Goal: Task Accomplishment & Management: Complete application form

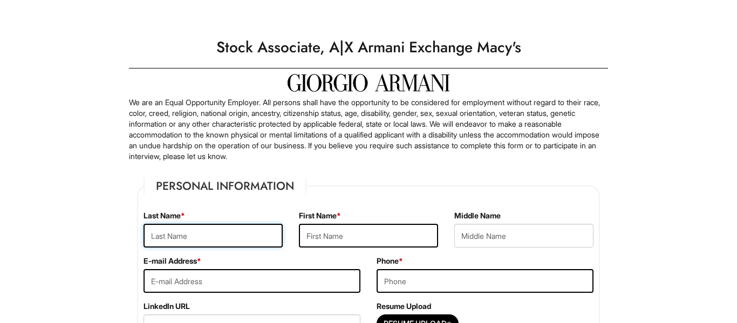
click at [201, 238] on input "text" at bounding box center [213, 236] width 139 height 24
type input "Joyner"
click at [321, 231] on input "text" at bounding box center [368, 236] width 139 height 24
type input "Meleka"
click at [538, 239] on input "text" at bounding box center [524, 236] width 139 height 24
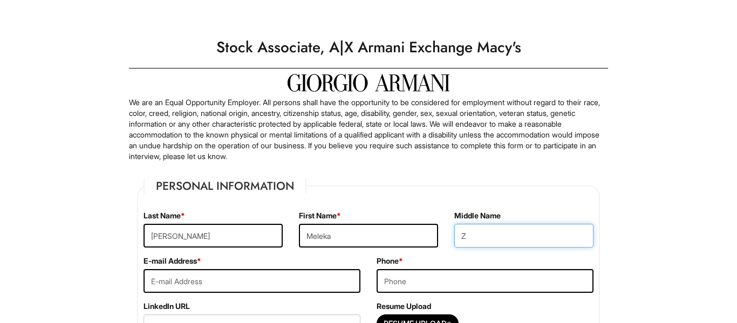
type input "Z"
click at [420, 282] on input "tel" at bounding box center [485, 281] width 217 height 24
type input "470-476-3449"
click at [223, 287] on input "email" at bounding box center [252, 281] width 217 height 24
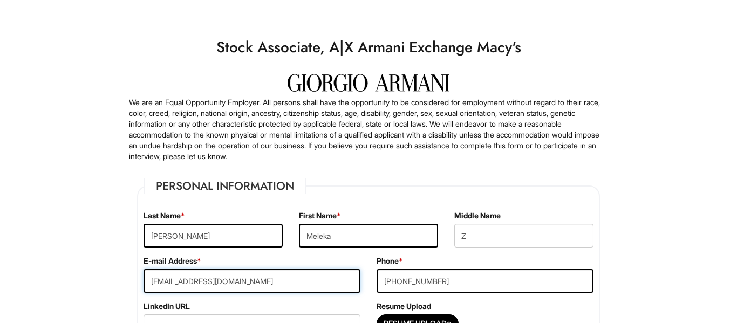
type input "zjoyner9646@yahoo.com"
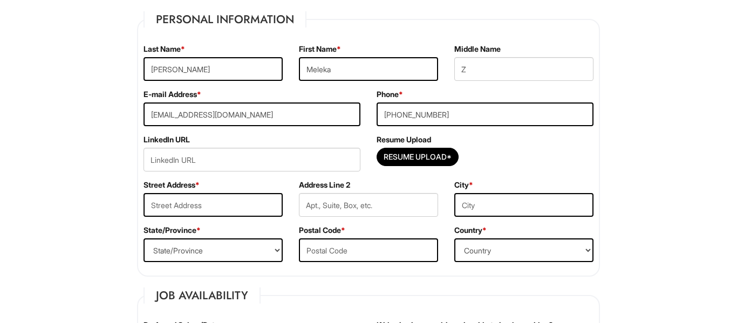
scroll to position [202, 0]
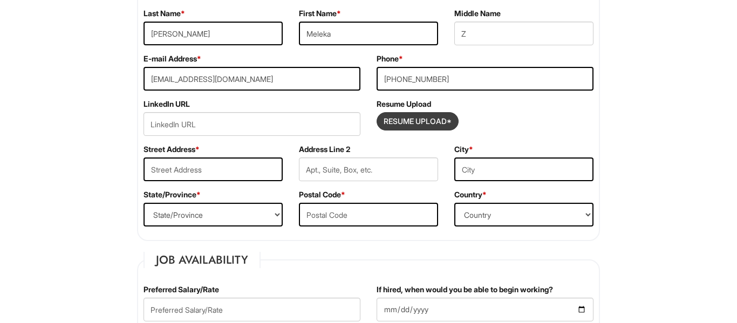
click at [408, 114] on input "Resume Upload*" at bounding box center [417, 121] width 81 height 17
type input "C:\fakepath\Meleka Joyner Resume 2025.pdf"
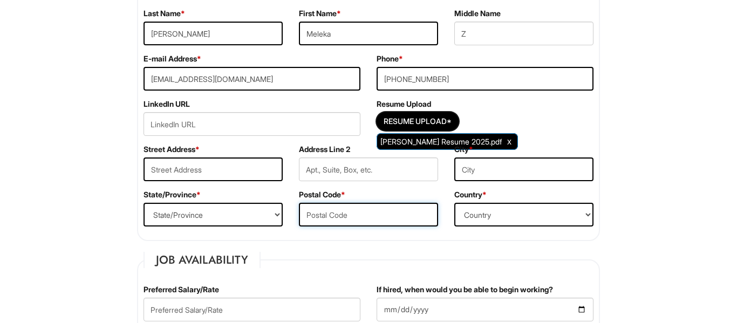
click at [376, 216] on input "text" at bounding box center [368, 215] width 139 height 24
type input "30058"
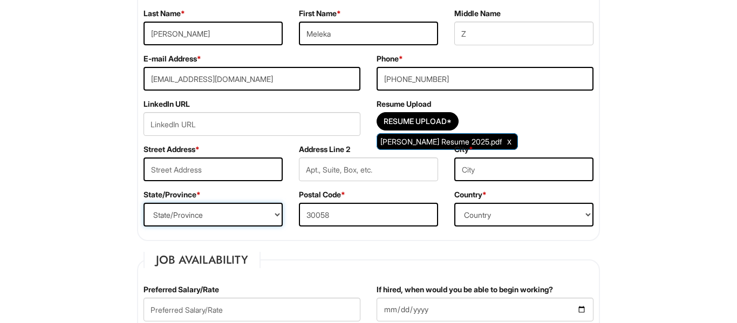
click at [261, 217] on select "State/Province ALABAMA ALASKA ARIZONA ARKANSAS CALIFORNIA COLORADO CONNECTICUT …" at bounding box center [213, 215] width 139 height 24
select select "GA"
click at [144, 203] on select "State/Province ALABAMA ALASKA ARIZONA ARKANSAS CALIFORNIA COLORADO CONNECTICUT …" at bounding box center [213, 215] width 139 height 24
click at [194, 165] on input "text" at bounding box center [213, 170] width 139 height 24
type input "7054 Biltmore Trce"
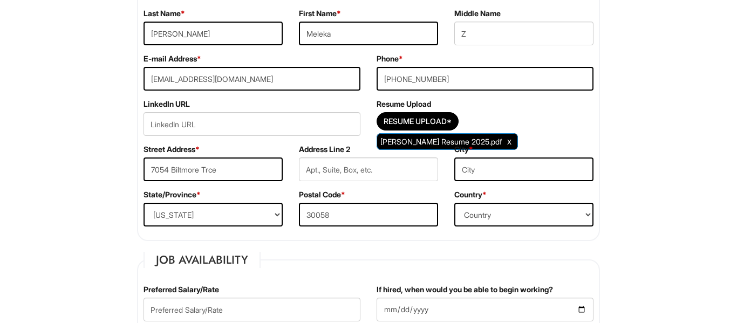
click at [539, 166] on input "text" at bounding box center [524, 170] width 139 height 24
type input "Lithonia"
click at [551, 218] on select "Country Afghanistan Albania Algeria American Samoa Andorra Angola Anguilla Anta…" at bounding box center [524, 215] width 139 height 24
select select "United States of America"
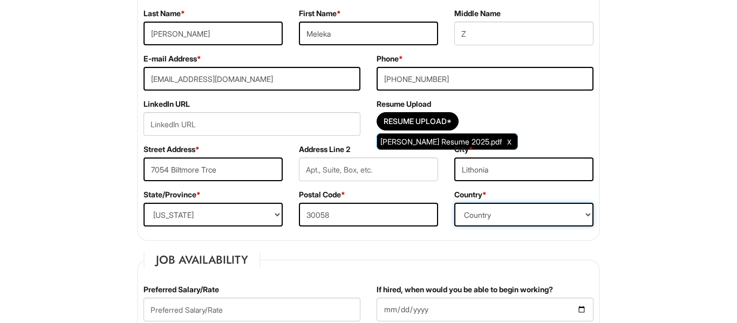
click at [455, 203] on select "Country Afghanistan Albania Algeria American Samoa Andorra Angola Anguilla Anta…" at bounding box center [524, 215] width 139 height 24
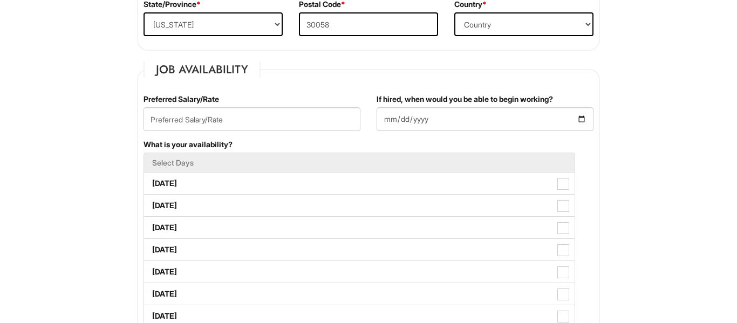
scroll to position [400, 0]
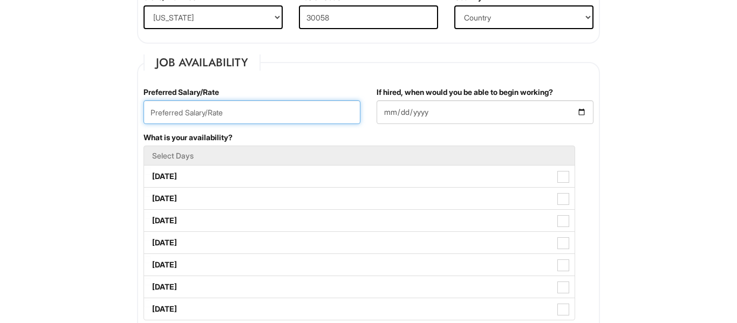
click at [266, 111] on input "text" at bounding box center [252, 112] width 217 height 24
click at [158, 115] on input "17.00" at bounding box center [252, 112] width 217 height 24
type input "16.00"
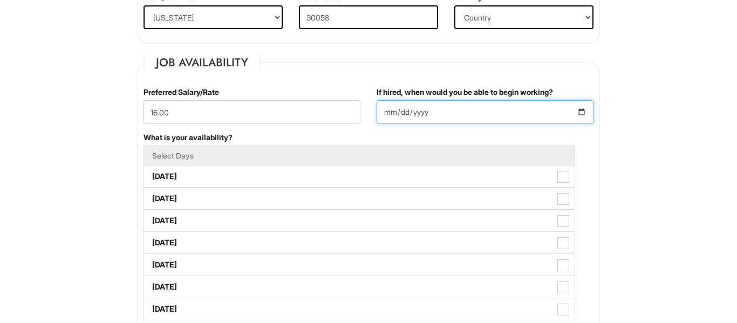
click at [584, 112] on input "If hired, when would you be able to begin working?" at bounding box center [485, 112] width 217 height 24
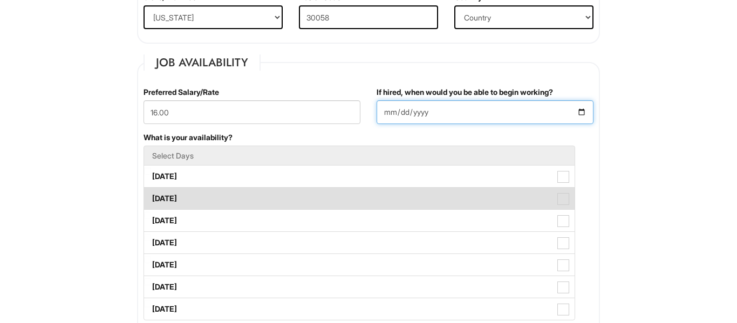
type input "2025-09-10"
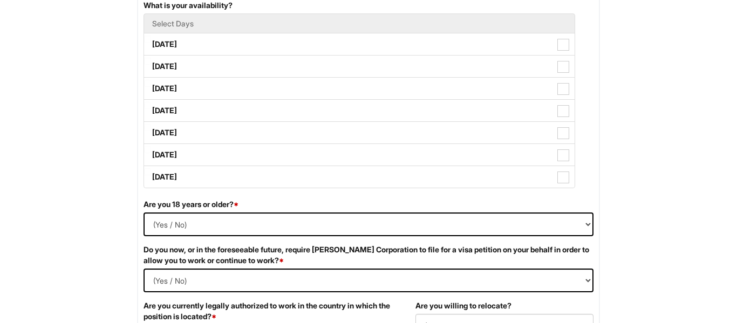
scroll to position [529, 0]
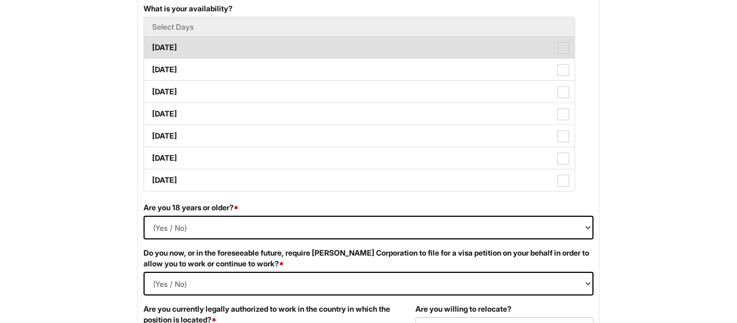
click at [565, 52] on span at bounding box center [564, 48] width 12 height 12
click at [151, 46] on Available_Monday "Monday" at bounding box center [147, 42] width 7 height 7
checkbox Available_Monday "true"
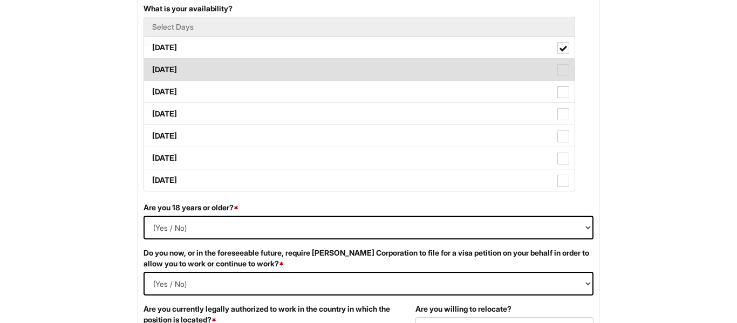
click at [563, 69] on span at bounding box center [564, 70] width 12 height 12
click at [151, 68] on Available_Tuesday "Tuesday" at bounding box center [147, 64] width 7 height 7
checkbox Available_Tuesday "true"
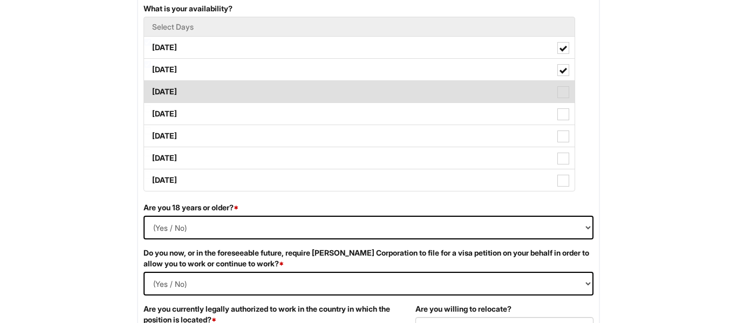
click at [567, 92] on span at bounding box center [564, 92] width 12 height 12
click at [151, 90] on Available_Wednesday "Wednesday" at bounding box center [147, 86] width 7 height 7
checkbox Available_Wednesday "true"
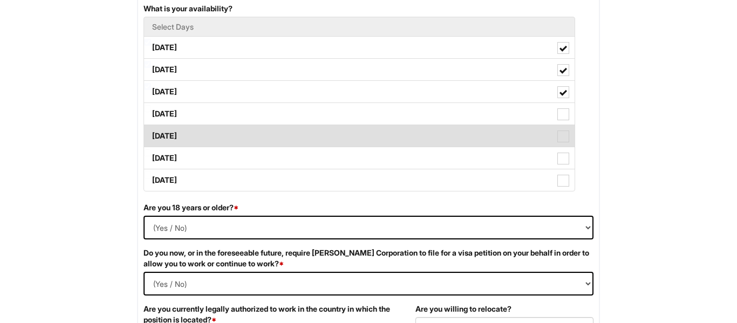
click at [564, 138] on span at bounding box center [564, 137] width 12 height 12
click at [151, 134] on Available_Friday "Friday" at bounding box center [147, 130] width 7 height 7
checkbox Available_Friday "true"
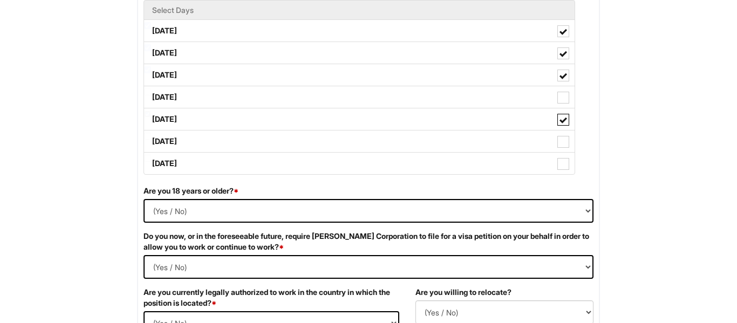
scroll to position [535, 0]
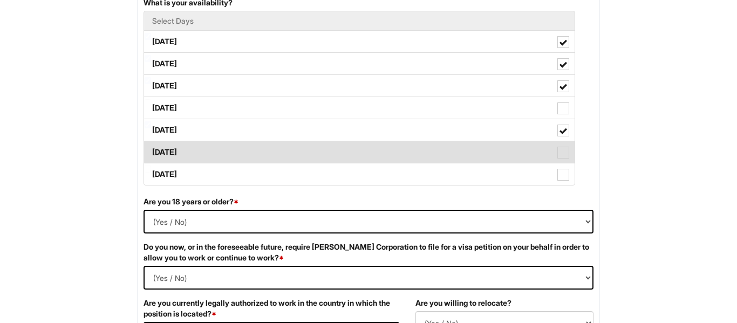
click at [571, 149] on label "Saturday" at bounding box center [359, 152] width 431 height 22
click at [151, 149] on Available_Saturday "Saturday" at bounding box center [147, 147] width 7 height 7
checkbox Available_Saturday "true"
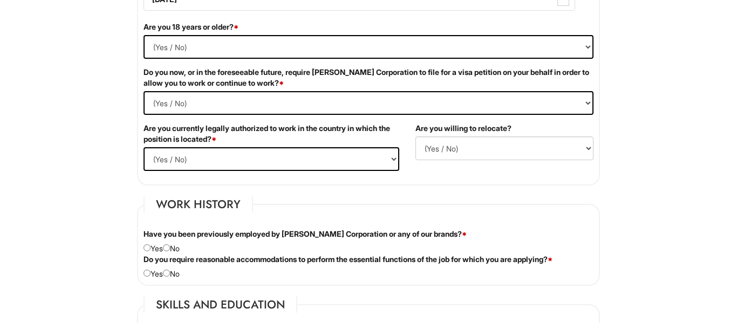
scroll to position [717, 0]
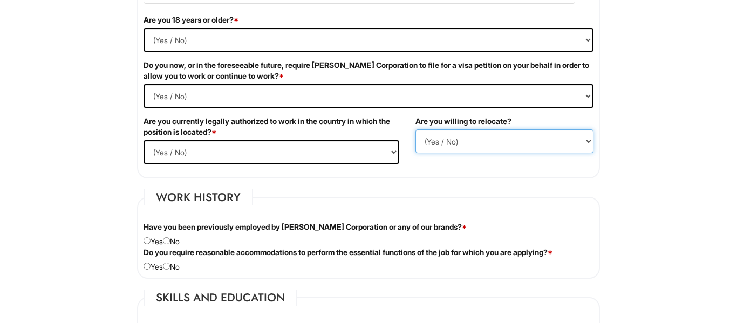
click at [449, 138] on select "(Yes / No) No Yes" at bounding box center [505, 142] width 178 height 24
select select "N"
click at [416, 130] on select "(Yes / No) No Yes" at bounding box center [505, 142] width 178 height 24
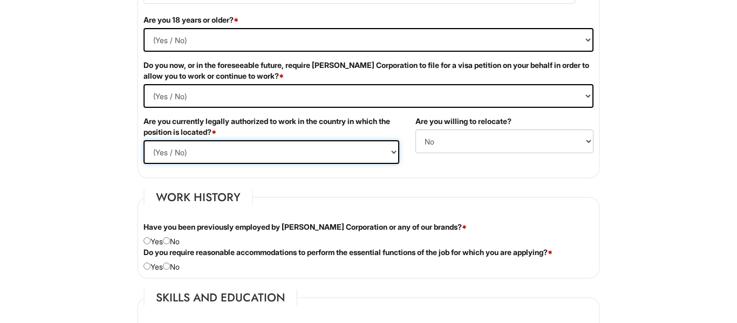
click at [387, 152] on select "(Yes / No) Yes No" at bounding box center [272, 152] width 256 height 24
select select "Yes"
click at [144, 140] on select "(Yes / No) Yes No" at bounding box center [272, 152] width 256 height 24
click at [280, 92] on Required "(Yes / No) Yes No" at bounding box center [369, 96] width 450 height 24
select Required "No"
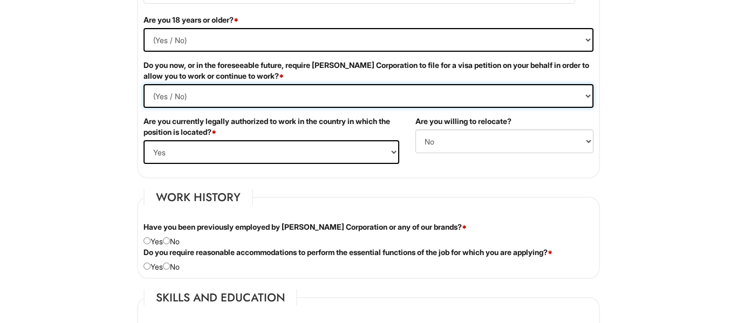
click at [144, 84] on Required "(Yes / No) Yes No" at bounding box center [369, 96] width 450 height 24
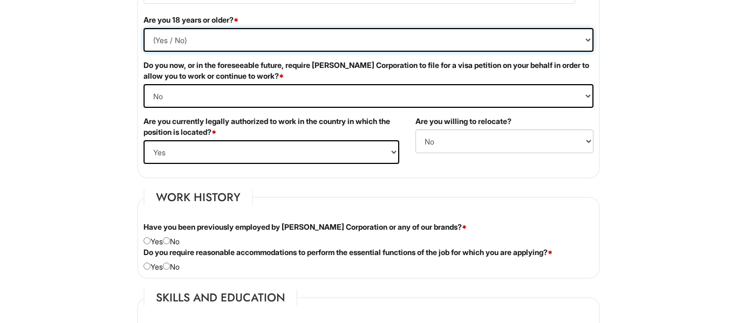
click at [265, 35] on select "(Yes / No) Yes No" at bounding box center [369, 40] width 450 height 24
select select "Yes"
click at [144, 28] on select "(Yes / No) Yes No" at bounding box center [369, 40] width 450 height 24
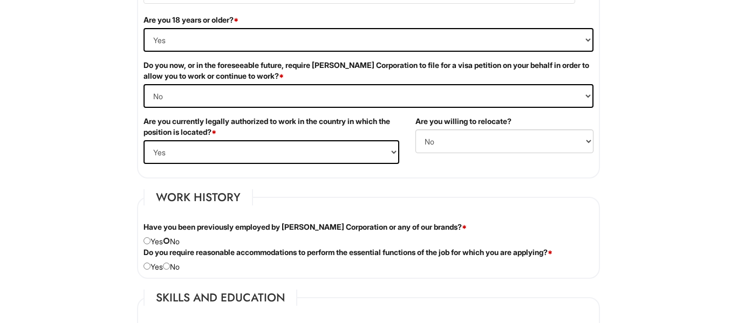
click at [170, 241] on input "radio" at bounding box center [166, 241] width 7 height 7
radio input "true"
click at [170, 267] on input "radio" at bounding box center [166, 266] width 7 height 7
radio input "true"
click at [170, 243] on input "radio" at bounding box center [166, 241] width 7 height 7
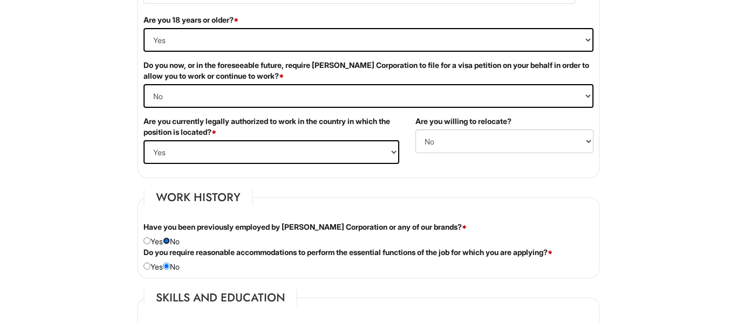
click at [170, 241] on input "radio" at bounding box center [166, 241] width 7 height 7
click at [170, 266] on input "radio" at bounding box center [166, 266] width 7 height 7
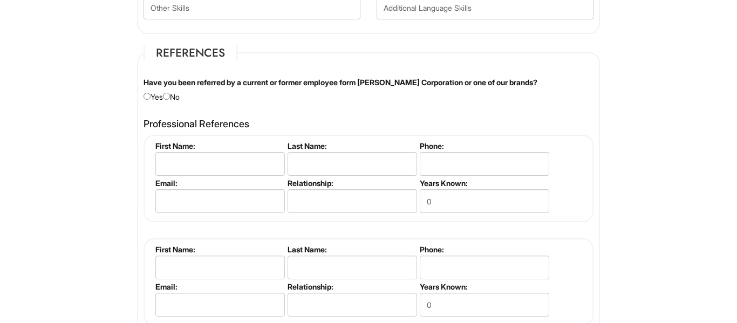
scroll to position [1303, 0]
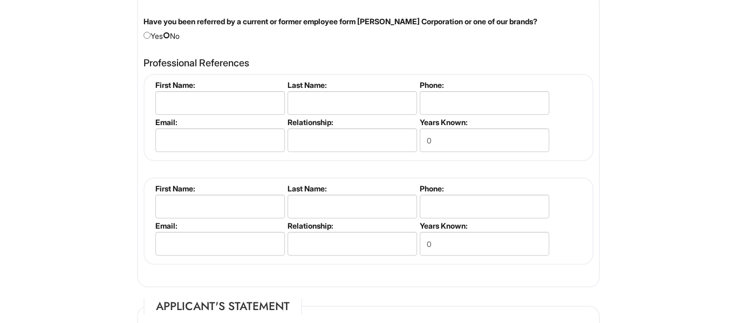
click at [170, 37] on input "radio" at bounding box center [166, 35] width 7 height 7
radio input "true"
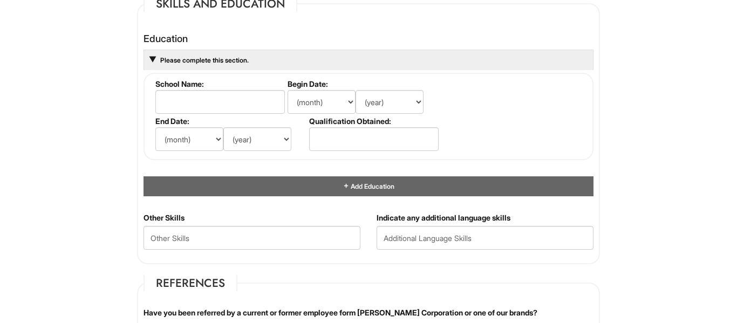
scroll to position [1022, 0]
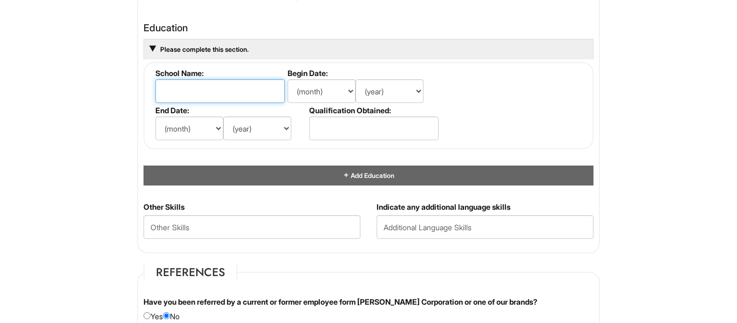
click at [225, 87] on input "text" at bounding box center [220, 91] width 130 height 24
type input "Art Institute of Atlanta"
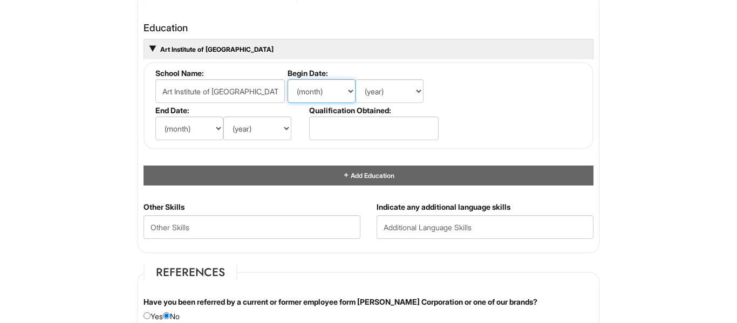
click at [303, 83] on select "(month) Jan Feb Mar Apr May Jun Jul Aug Sep Oct Nov Dec" at bounding box center [322, 91] width 68 height 24
select select "7"
click at [288, 79] on select "(month) Jan Feb Mar Apr May Jun Jul Aug Sep Oct Nov Dec" at bounding box center [322, 91] width 68 height 24
click at [379, 95] on select "(year) 2029 2028 2027 2026 2025 2024 2023 2022 2021 2020 2019 2018 2017 2016 20…" at bounding box center [390, 91] width 68 height 24
select select "2014"
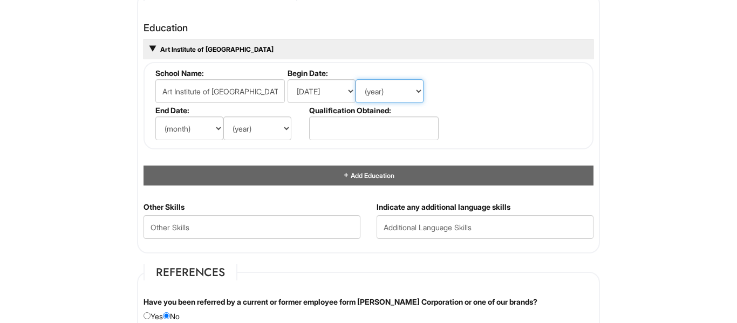
click at [356, 79] on select "(year) 2029 2028 2027 2026 2025 2024 2023 2022 2021 2020 2019 2018 2017 2016 20…" at bounding box center [390, 91] width 68 height 24
click at [179, 118] on select "(month) Jan Feb Mar Apr May Jun Jul Aug Sep Oct Nov Dec" at bounding box center [189, 129] width 68 height 24
select select "6"
click at [155, 117] on select "(month) Jan Feb Mar Apr May Jun Jul Aug Sep Oct Nov Dec" at bounding box center [189, 129] width 68 height 24
click at [263, 125] on select "(year) 2029 2028 2027 2026 2025 2024 2023 2022 2021 2020 2019 2018 2017 2016 20…" at bounding box center [258, 129] width 68 height 24
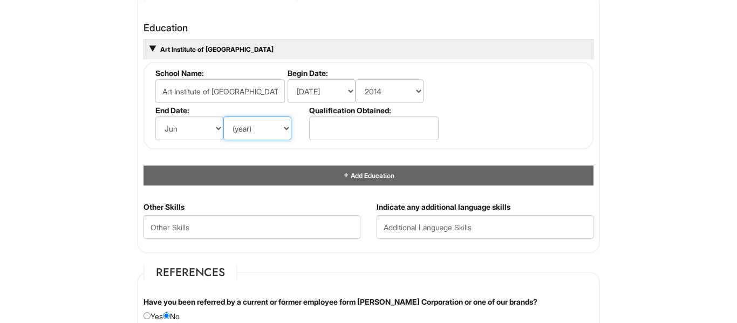
select select "2018"
click at [224, 117] on select "(year) 2029 2028 2027 2026 2025 2024 2023 2022 2021 2020 2019 2018 2017 2016 20…" at bounding box center [258, 129] width 68 height 24
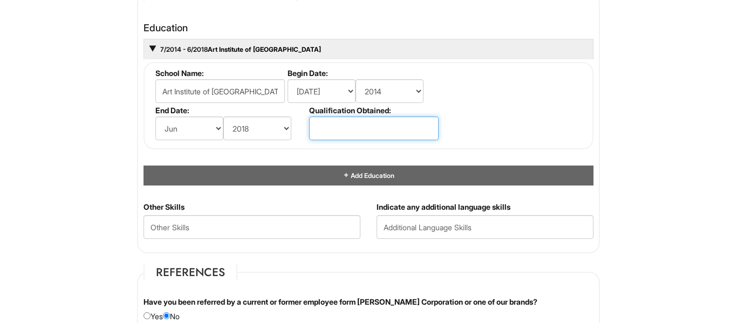
click at [346, 121] on input "text" at bounding box center [374, 129] width 130 height 24
type input "Bachelor of Fine Arts Fashion Design"
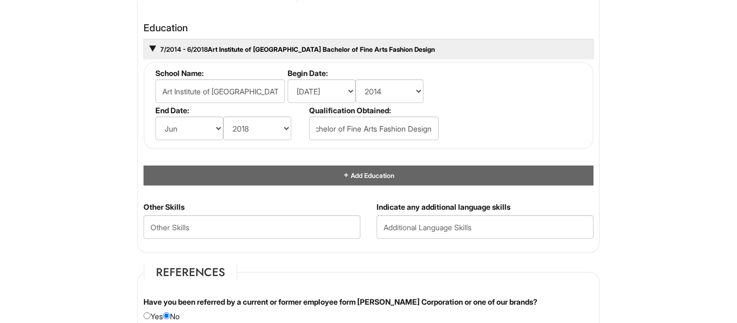
click at [505, 114] on fieldset "School Name: Art Institute of Atlanta Begin Date: (month) Jan Feb Mar Apr May J…" at bounding box center [369, 105] width 450 height 87
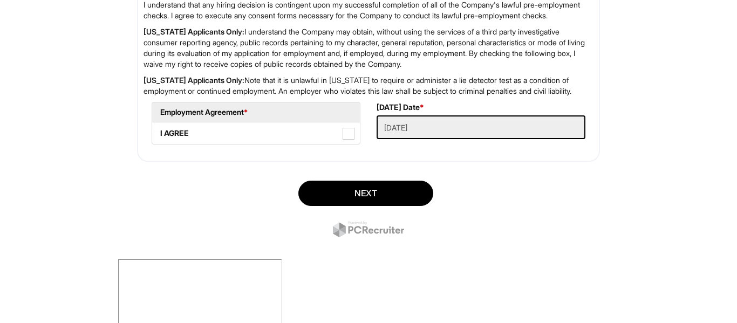
scroll to position [1829, 0]
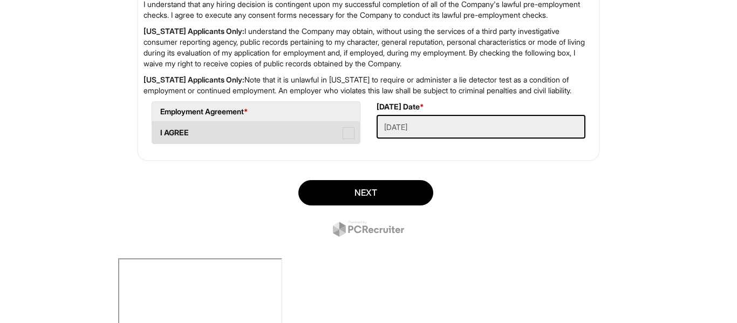
click at [349, 139] on span at bounding box center [349, 133] width 12 height 12
click at [159, 131] on AGREE "I AGREE" at bounding box center [155, 127] width 7 height 7
checkbox AGREE "true"
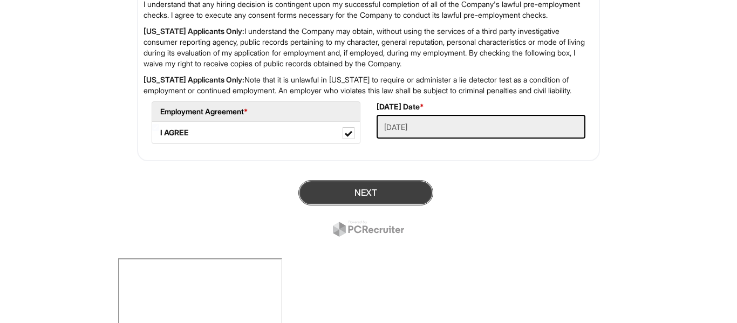
click at [349, 206] on button "Next" at bounding box center [366, 192] width 135 height 25
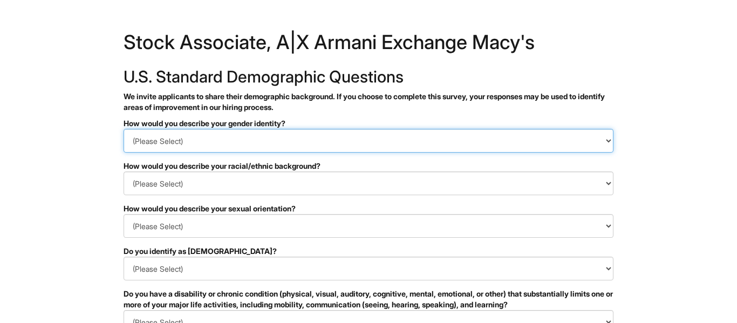
click at [242, 140] on select "(Please Select) Man Woman [DEMOGRAPHIC_DATA] I prefer to self-describe I don't …" at bounding box center [369, 141] width 490 height 24
select select "Woman"
click at [124, 129] on select "(Please Select) Man Woman [DEMOGRAPHIC_DATA] I prefer to self-describe I don't …" at bounding box center [369, 141] width 490 height 24
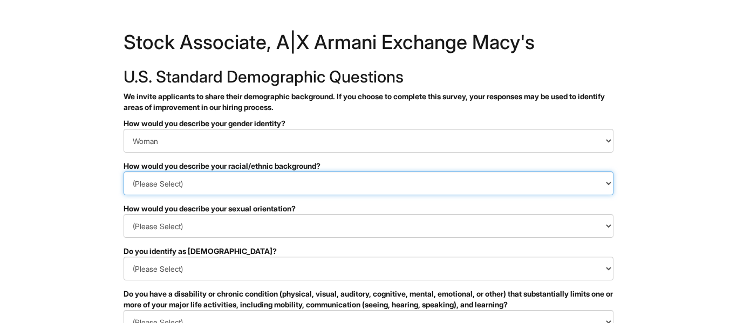
click at [214, 180] on select "(Please Select) [DEMOGRAPHIC_DATA] or of [DEMOGRAPHIC_DATA] descent [DEMOGRAPHI…" at bounding box center [369, 184] width 490 height 24
select select "Black or of [DEMOGRAPHIC_DATA] descent"
click at [124, 172] on select "(Please Select) [DEMOGRAPHIC_DATA] or of [DEMOGRAPHIC_DATA] descent [DEMOGRAPHI…" at bounding box center [369, 184] width 490 height 24
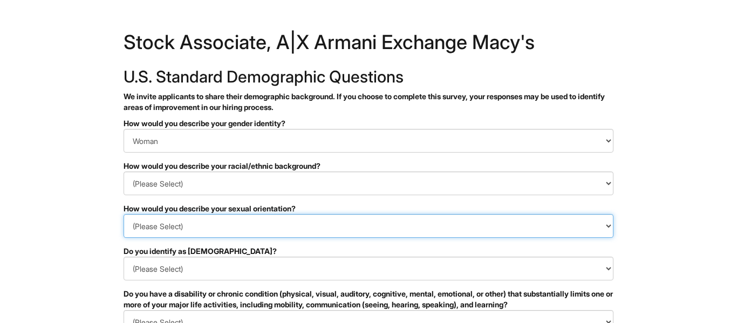
click at [164, 228] on select "(Please Select) [DEMOGRAPHIC_DATA] [DEMOGRAPHIC_DATA] and/or [DEMOGRAPHIC_DATA]…" at bounding box center [369, 226] width 490 height 24
select select "I don't wish to answer"
click at [124, 214] on select "(Please Select) [DEMOGRAPHIC_DATA] [DEMOGRAPHIC_DATA] and/or [DEMOGRAPHIC_DATA]…" at bounding box center [369, 226] width 490 height 24
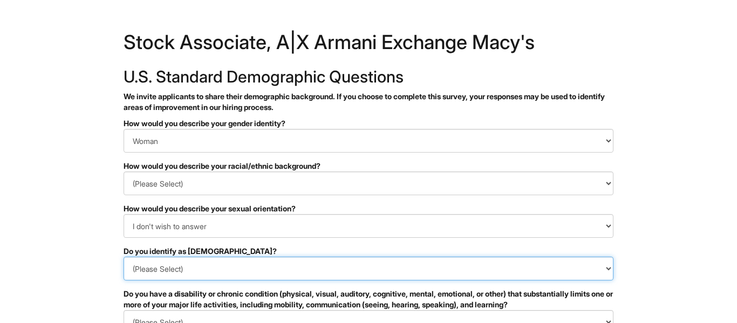
click at [213, 269] on select "(Please Select) Yes No I prefer to self-describe I don't wish to answer" at bounding box center [369, 269] width 490 height 24
select select "No"
click at [124, 257] on select "(Please Select) Yes No I prefer to self-describe I don't wish to answer" at bounding box center [369, 269] width 490 height 24
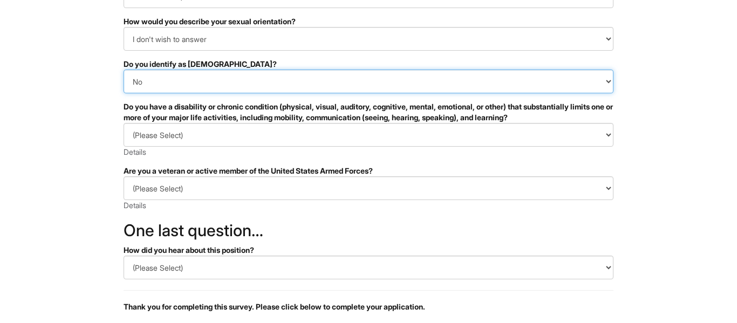
scroll to position [204, 0]
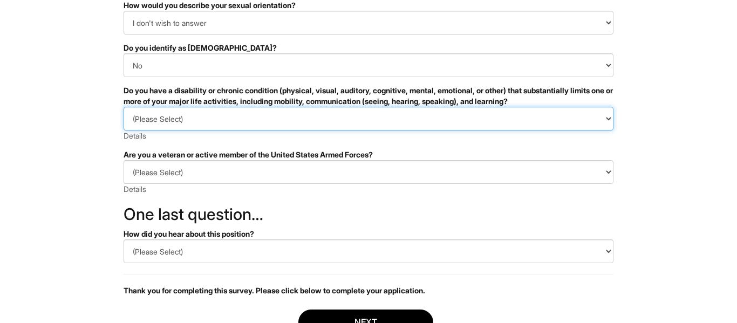
click at [301, 120] on select "(Please Select) YES, I HAVE A DISABILITY (or previously had a disability) NO, I…" at bounding box center [369, 119] width 490 height 24
select select "NO, I DON'T HAVE A DISABILITY"
click at [124, 107] on select "(Please Select) YES, I HAVE A DISABILITY (or previously had a disability) NO, I…" at bounding box center [369, 119] width 490 height 24
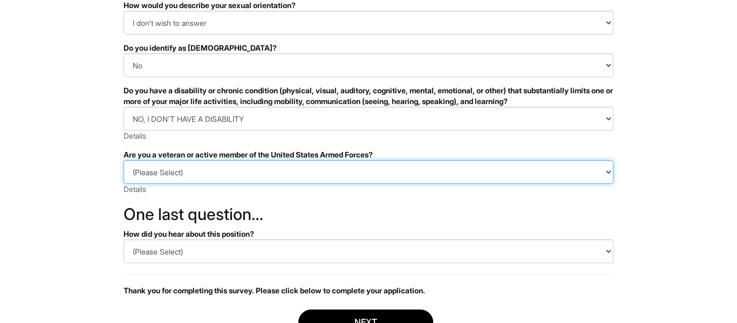
click at [246, 168] on select "(Please Select) I IDENTIFY AS ONE OR MORE OF THE CLASSIFICATIONS OF PROTECTED V…" at bounding box center [369, 172] width 490 height 24
select select "I AM NOT A PROTECTED VETERAN"
click at [124, 160] on select "(Please Select) I IDENTIFY AS ONE OR MORE OF THE CLASSIFICATIONS OF PROTECTED V…" at bounding box center [369, 172] width 490 height 24
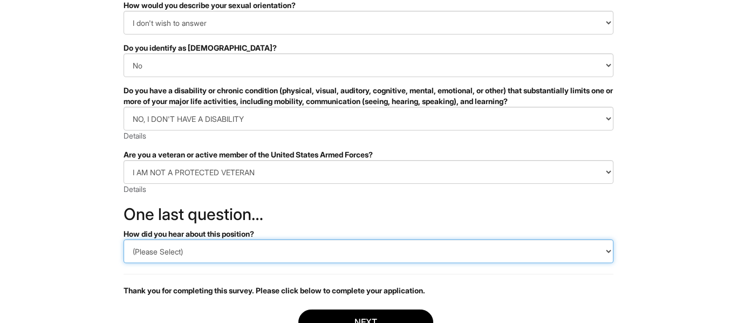
click at [214, 252] on select "(Please Select) CareerBuilder Indeed LinkedIn Monster Referral Other" at bounding box center [369, 252] width 490 height 24
select select "LinkedIn"
click at [124, 240] on select "(Please Select) CareerBuilder Indeed LinkedIn Monster Referral Other" at bounding box center [369, 252] width 490 height 24
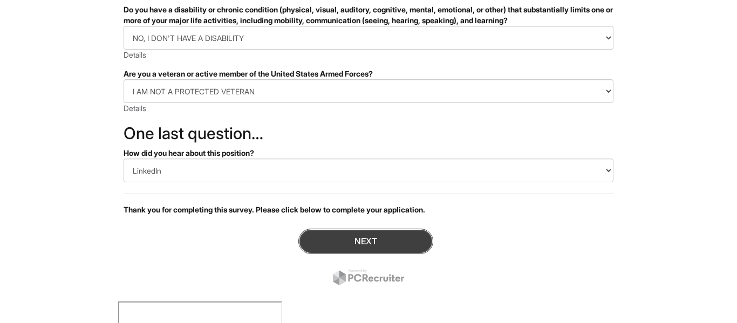
click at [313, 241] on button "Next" at bounding box center [366, 241] width 135 height 25
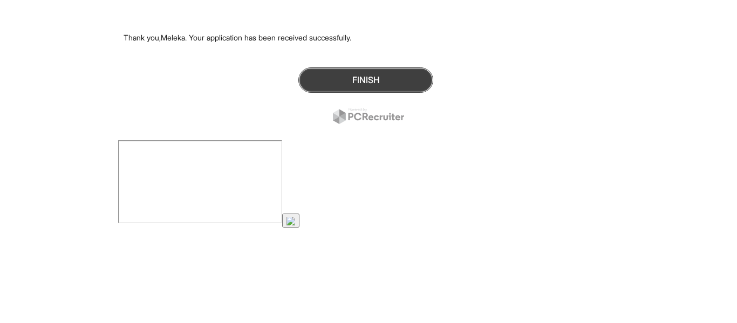
click at [347, 88] on button "Finish" at bounding box center [366, 79] width 135 height 25
